Goal: Navigation & Orientation: Find specific page/section

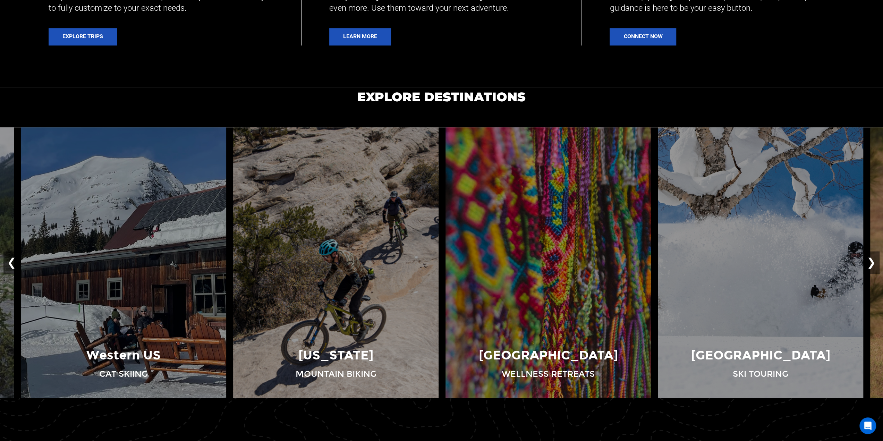
scroll to position [520, 0]
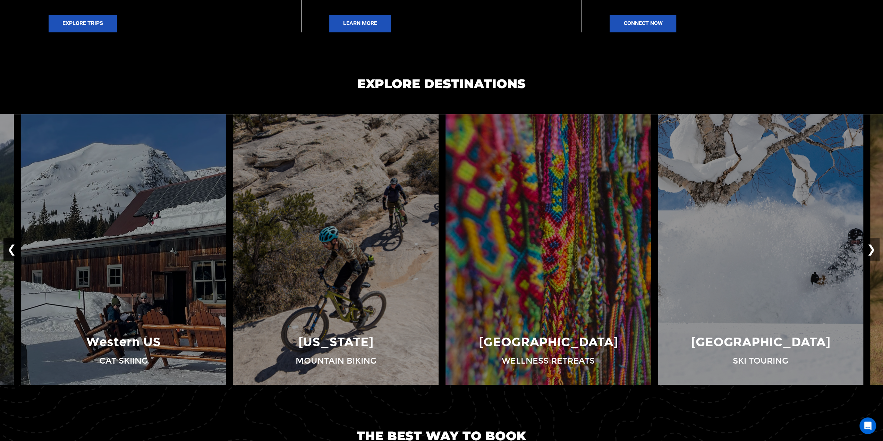
click at [8, 249] on button "❮" at bounding box center [11, 249] width 16 height 23
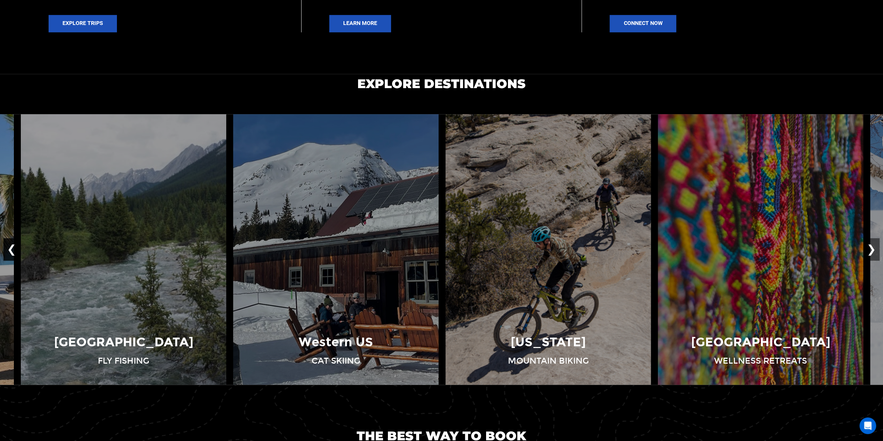
click at [8, 249] on button "❮" at bounding box center [11, 249] width 16 height 23
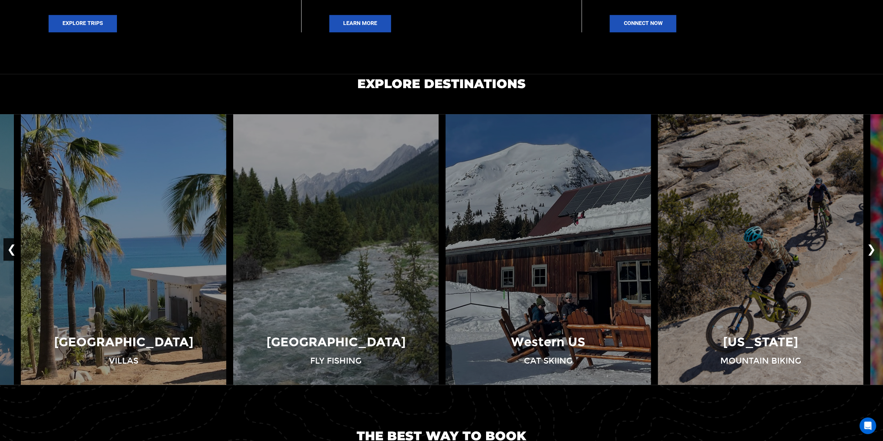
click at [8, 249] on button "❮" at bounding box center [11, 249] width 16 height 23
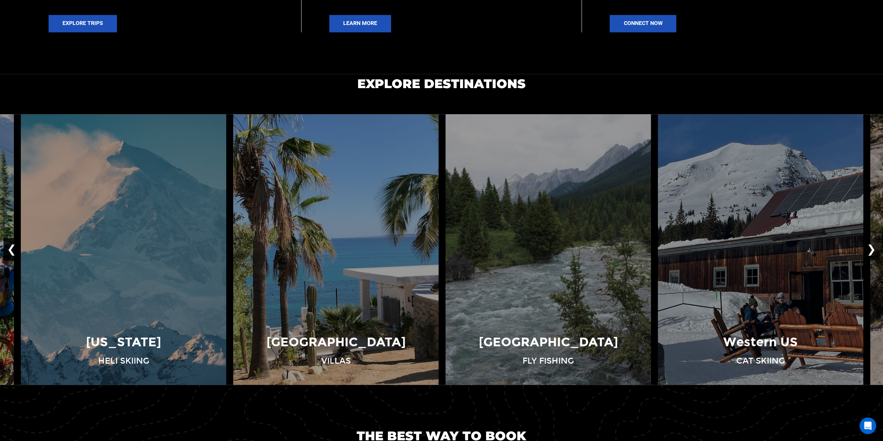
click at [8, 249] on button "❮" at bounding box center [11, 249] width 16 height 23
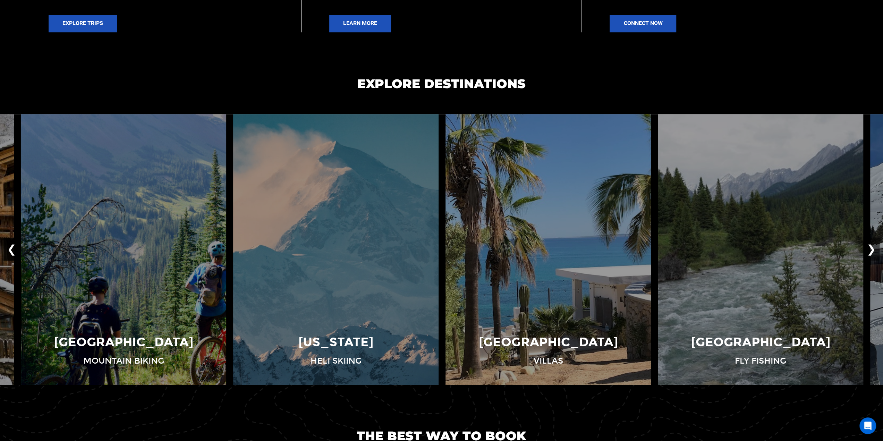
click at [8, 249] on button "❮" at bounding box center [11, 249] width 16 height 23
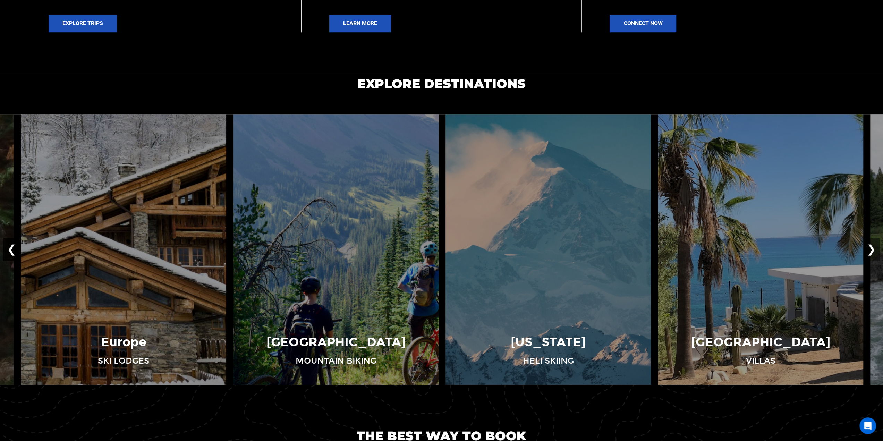
click at [8, 249] on button "❮" at bounding box center [11, 249] width 16 height 23
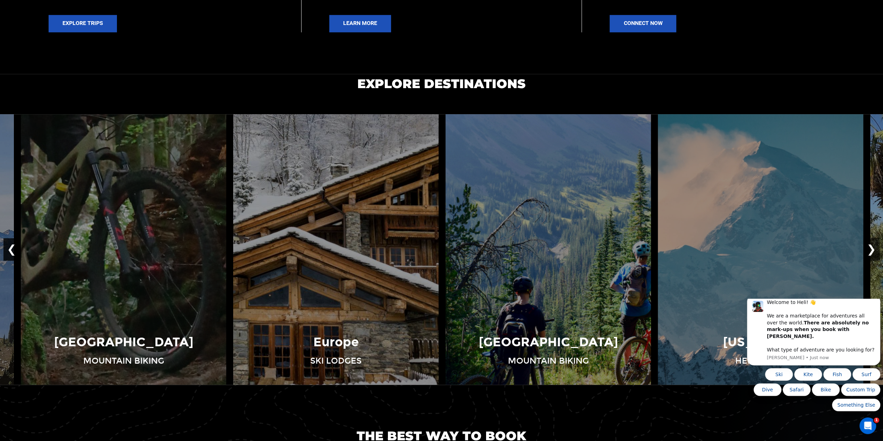
scroll to position [0, 0]
click at [8, 249] on button "❮" at bounding box center [11, 249] width 16 height 23
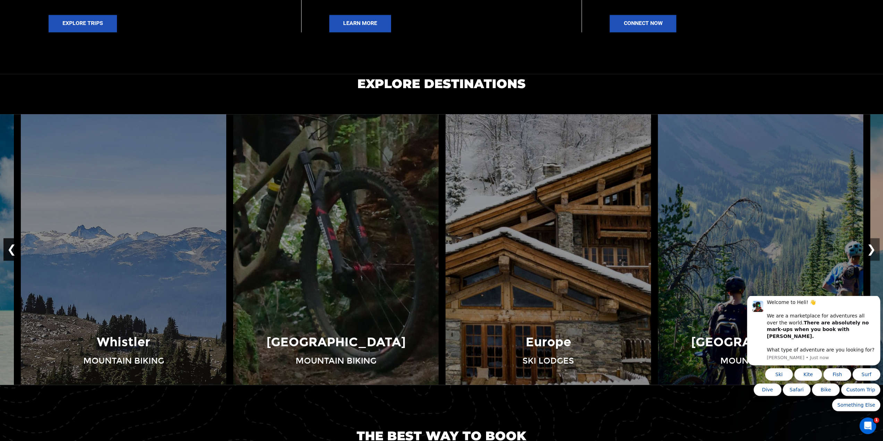
click at [8, 249] on button "❮" at bounding box center [11, 249] width 16 height 23
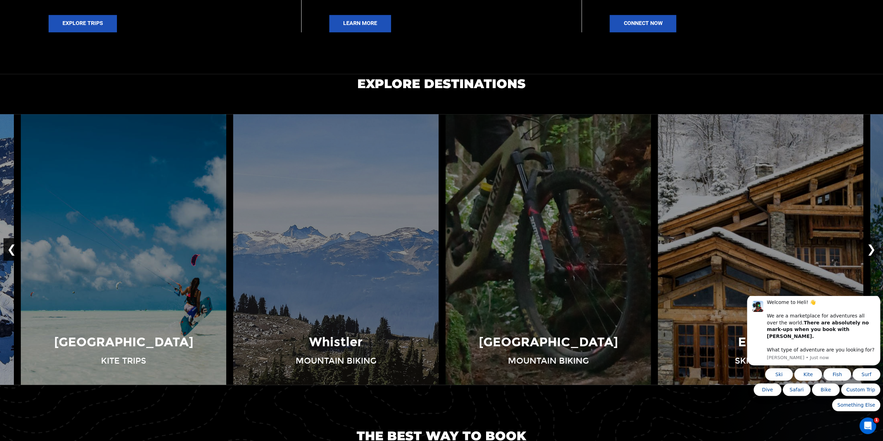
click at [8, 249] on button "❮" at bounding box center [11, 249] width 16 height 23
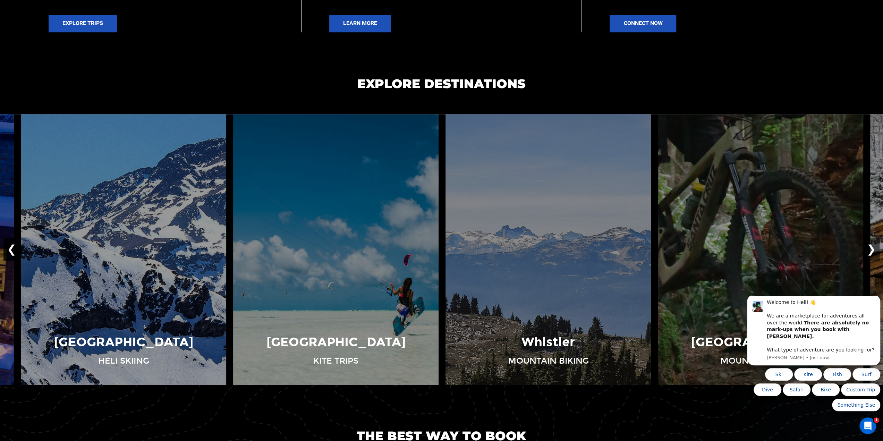
click at [8, 249] on button "❮" at bounding box center [11, 249] width 16 height 23
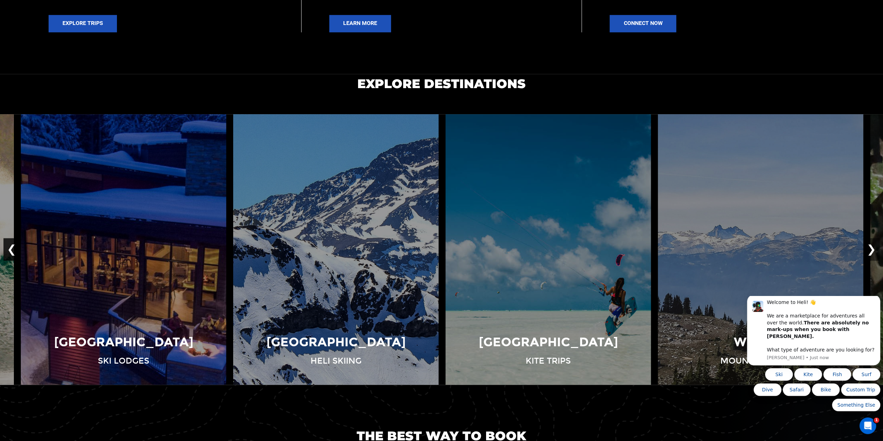
click at [8, 249] on button "❮" at bounding box center [11, 249] width 16 height 23
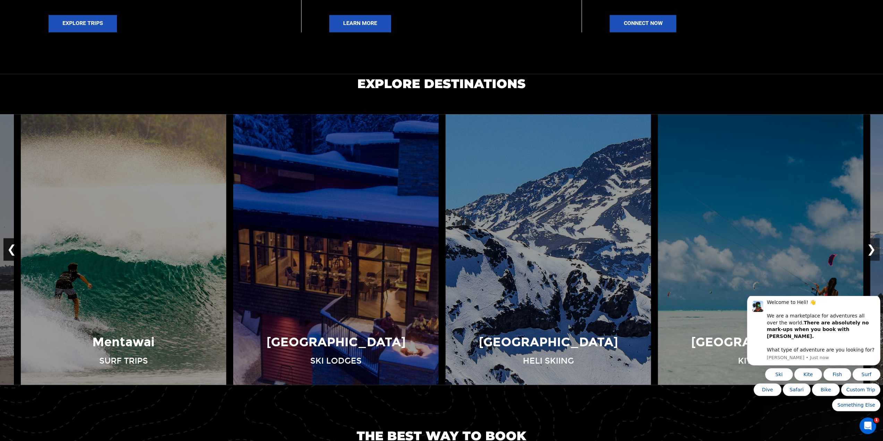
click at [8, 249] on button "❮" at bounding box center [11, 249] width 16 height 23
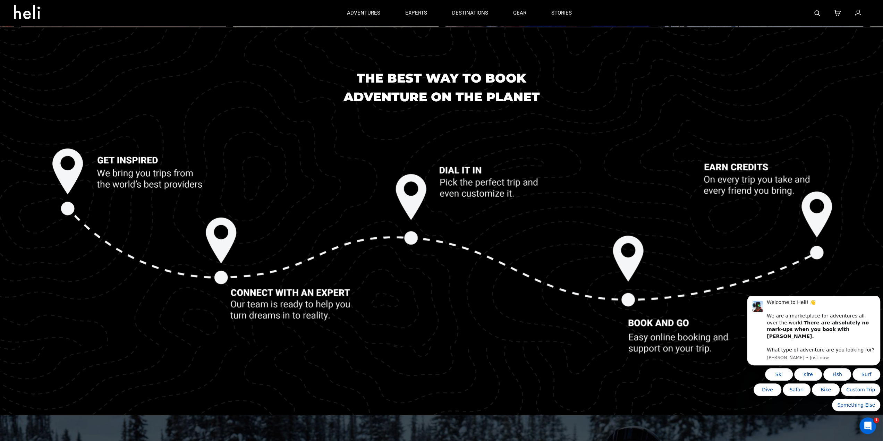
scroll to position [867, 0]
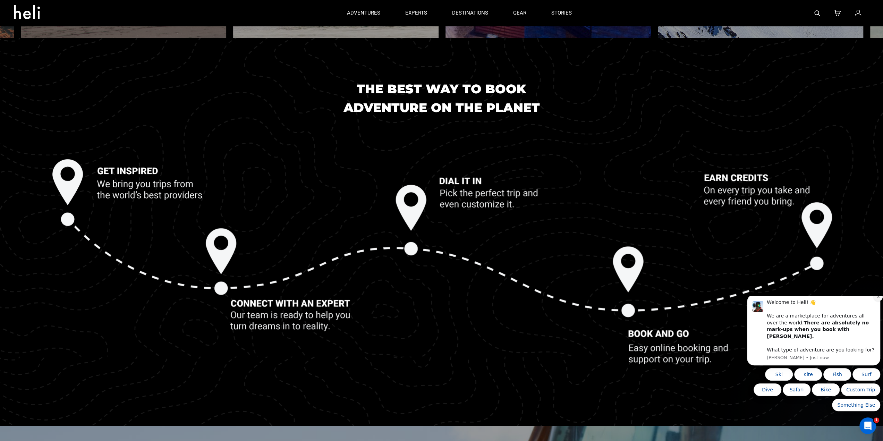
click at [877, 299] on icon "Dismiss notification" at bounding box center [878, 297] width 4 height 4
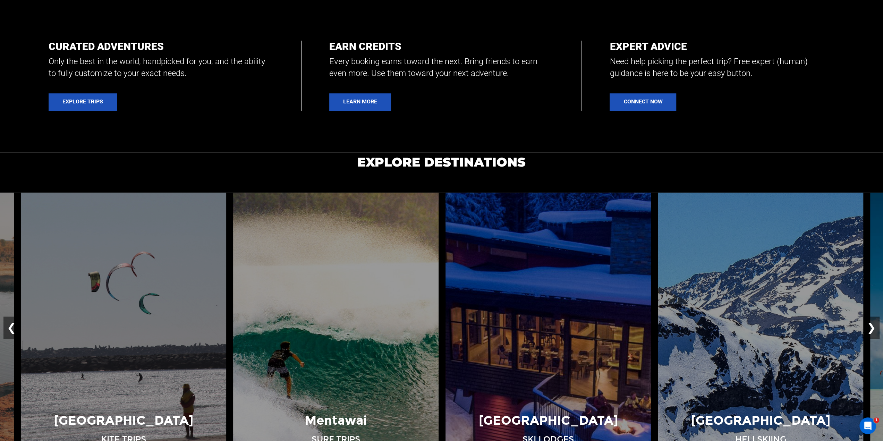
scroll to position [520, 0]
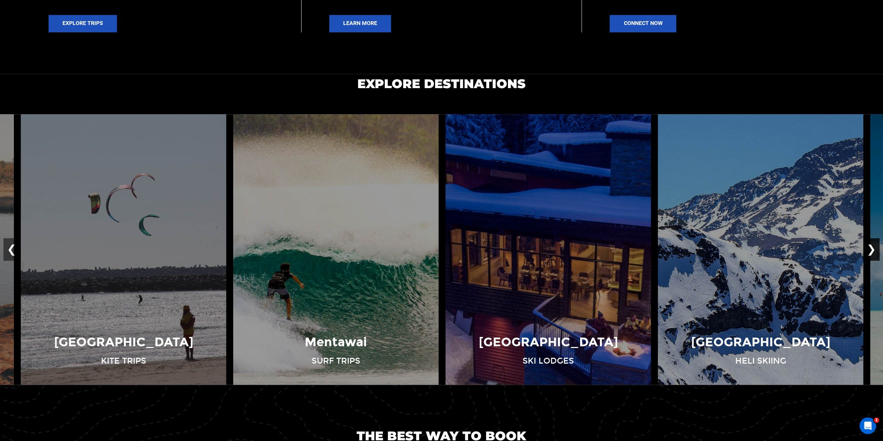
click at [870, 245] on button "❯" at bounding box center [871, 249] width 16 height 23
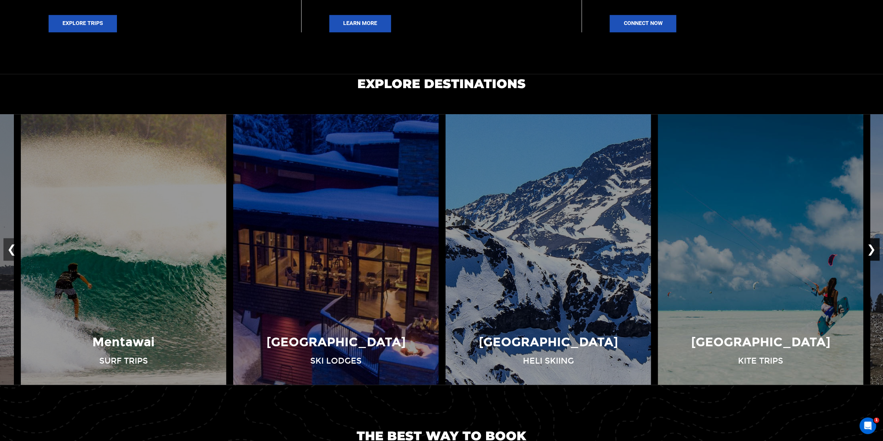
click at [871, 247] on button "❯" at bounding box center [871, 249] width 16 height 23
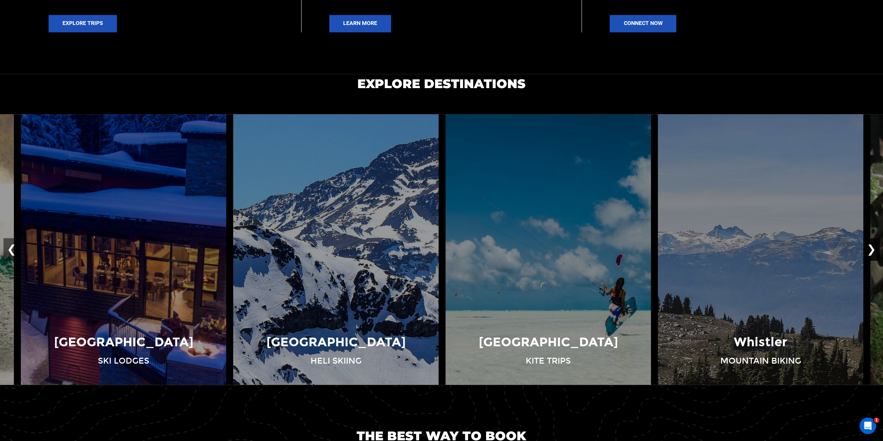
click at [871, 247] on button "❯" at bounding box center [871, 249] width 16 height 23
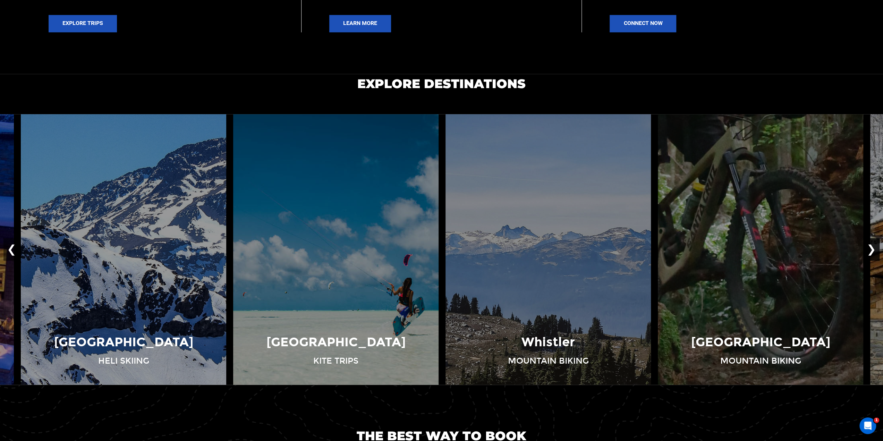
click at [871, 247] on button "❯" at bounding box center [871, 249] width 16 height 23
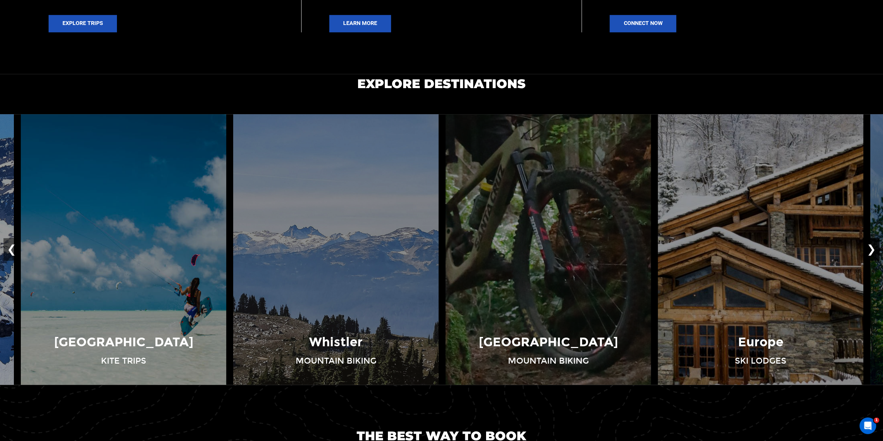
click at [871, 247] on button "❯" at bounding box center [871, 249] width 16 height 23
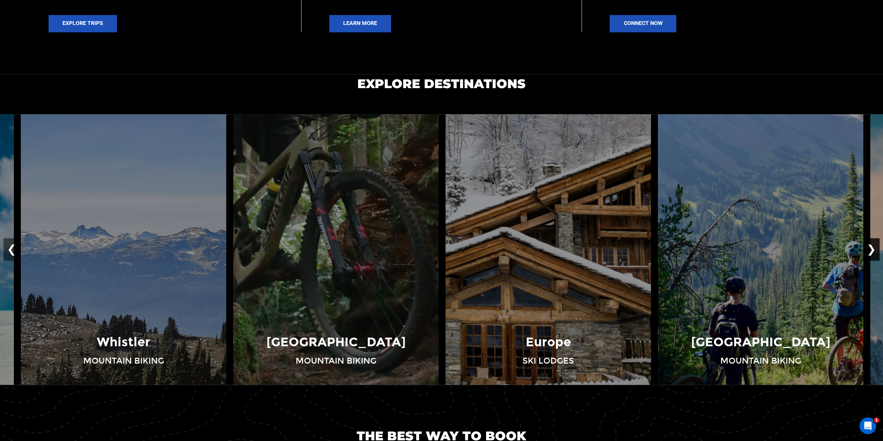
click at [871, 247] on button "❯" at bounding box center [871, 249] width 16 height 23
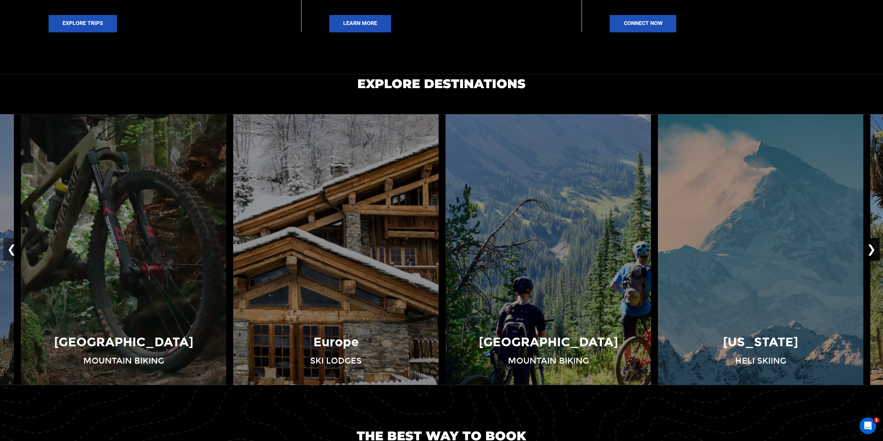
click at [871, 247] on button "❯" at bounding box center [871, 249] width 16 height 23
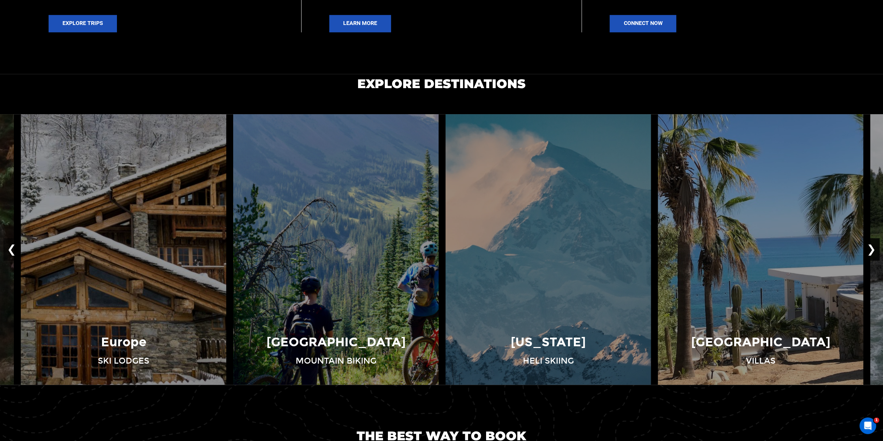
click at [871, 247] on button "❯" at bounding box center [871, 249] width 16 height 23
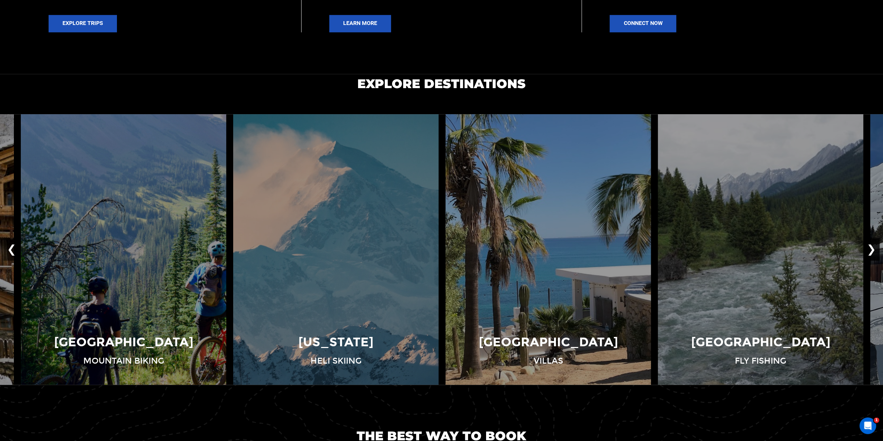
click at [871, 247] on button "❯" at bounding box center [871, 249] width 16 height 23
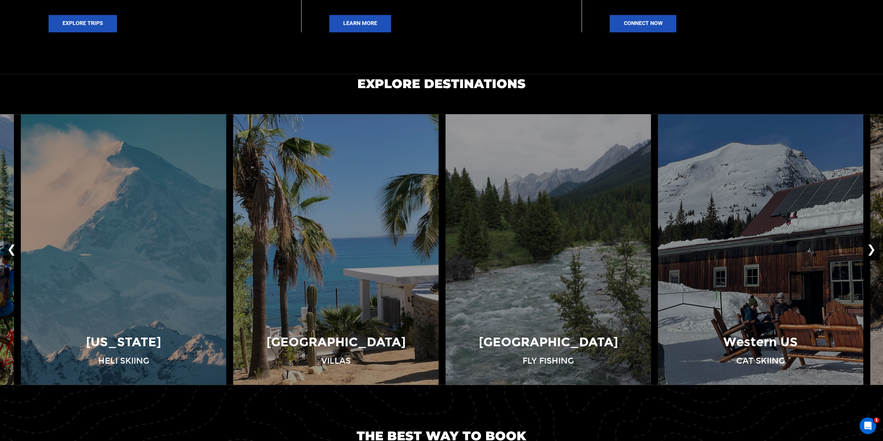
click at [871, 247] on button "❯" at bounding box center [871, 249] width 16 height 23
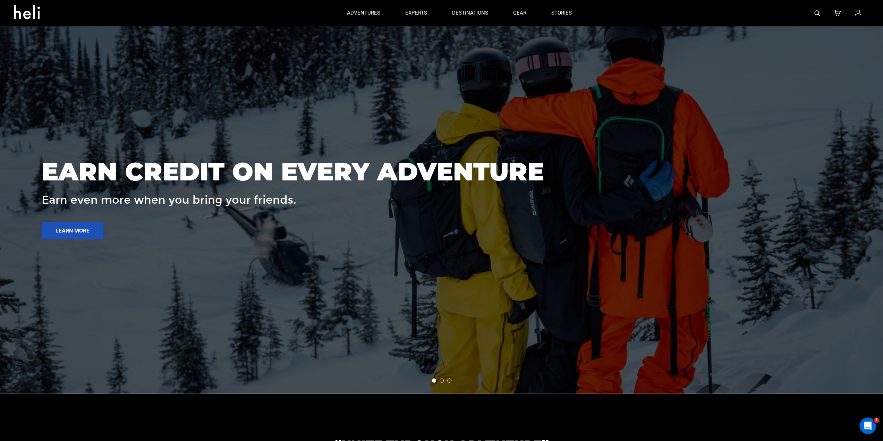
scroll to position [1292, 0]
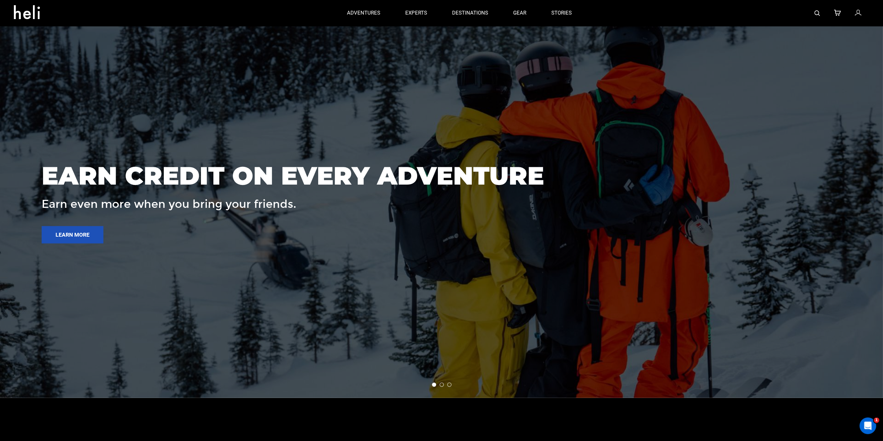
click at [442, 384] on li at bounding box center [441, 384] width 4 height 4
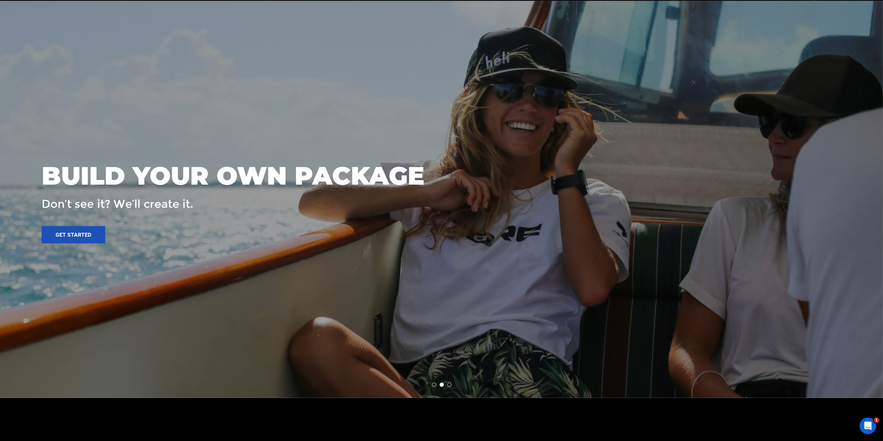
click at [450, 385] on li at bounding box center [449, 384] width 4 height 4
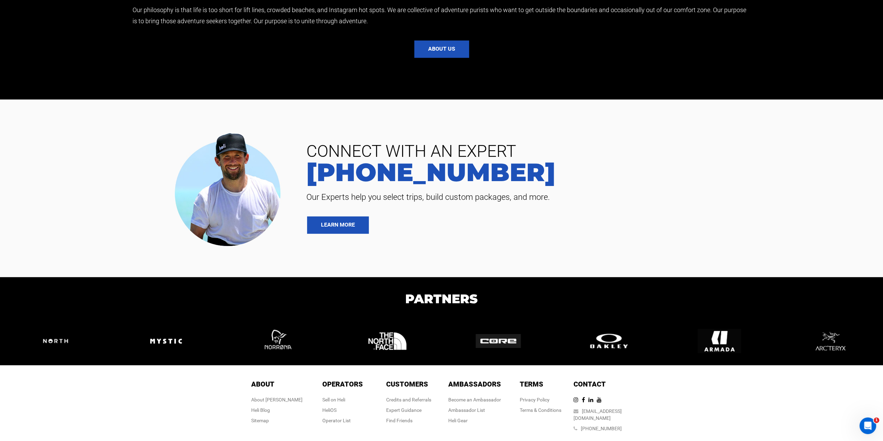
scroll to position [1812, 0]
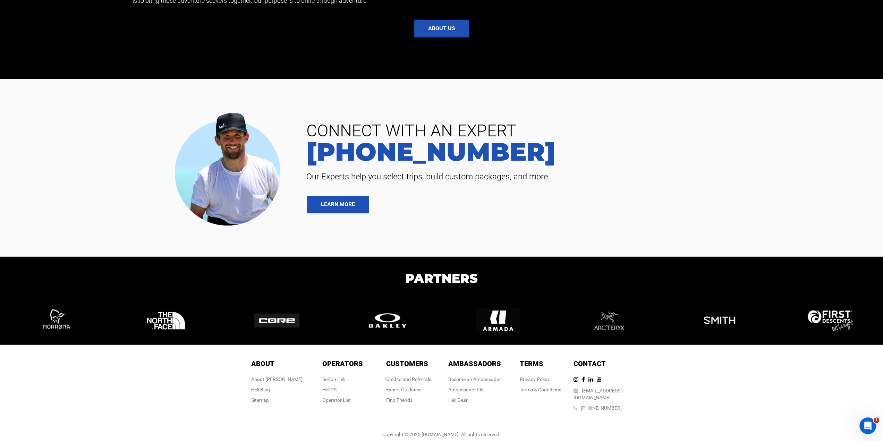
drag, startPoint x: 277, startPoint y: 380, endPoint x: 260, endPoint y: 380, distance: 16.7
click at [226, 374] on div "About About About Heli Heli Blog Sitemap Operators Operators Sell on Heli HeliO…" at bounding box center [441, 396] width 883 height 103
click at [282, 378] on div "About [PERSON_NAME]" at bounding box center [276, 379] width 51 height 7
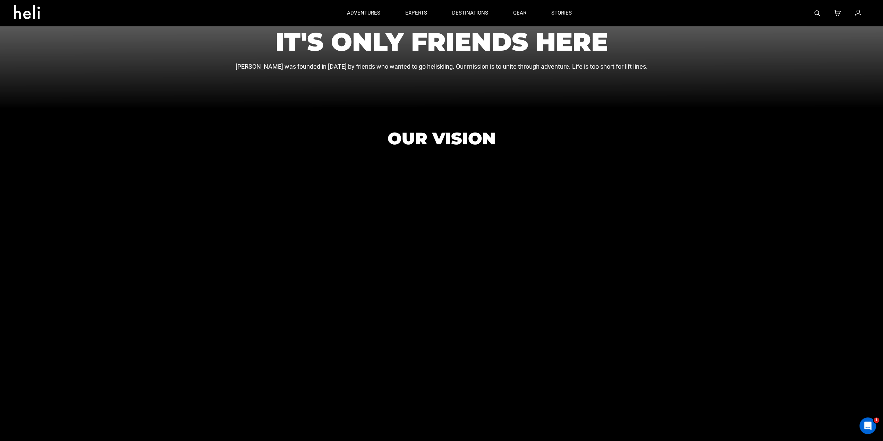
scroll to position [83, 0]
